Goal: Transaction & Acquisition: Purchase product/service

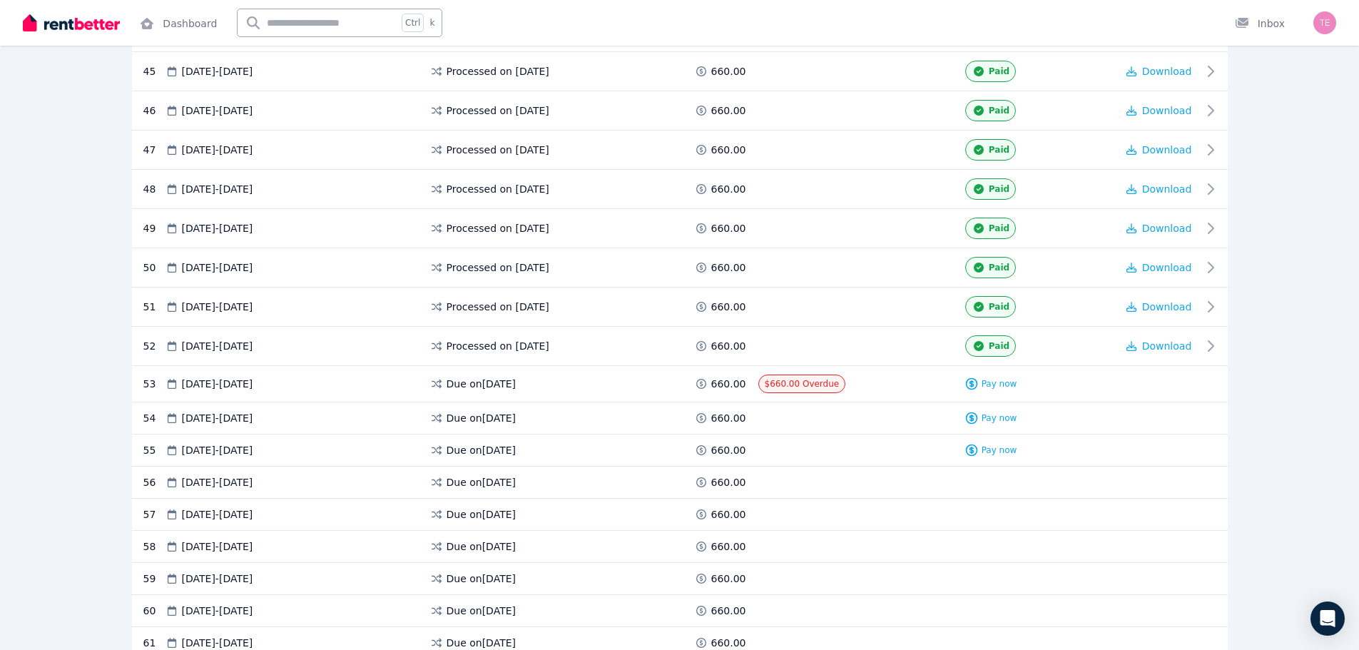
scroll to position [2141, 0]
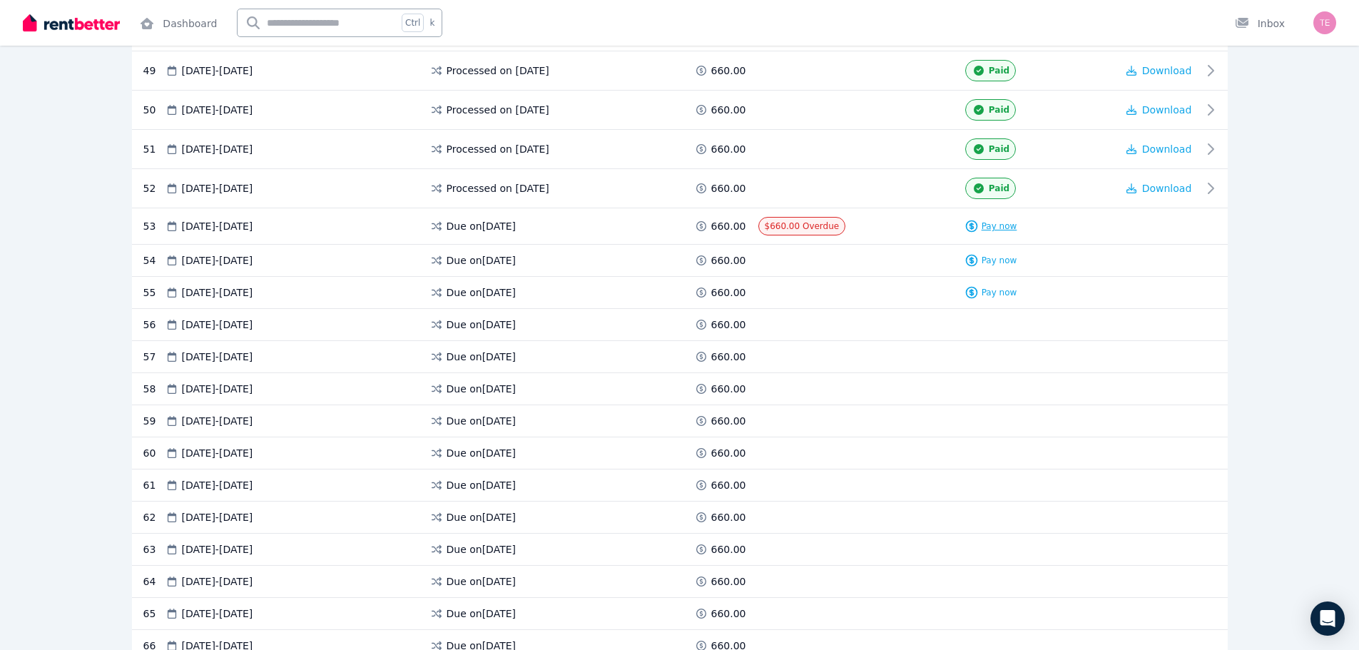
click at [985, 230] on span "Pay now" at bounding box center [1000, 225] width 36 height 11
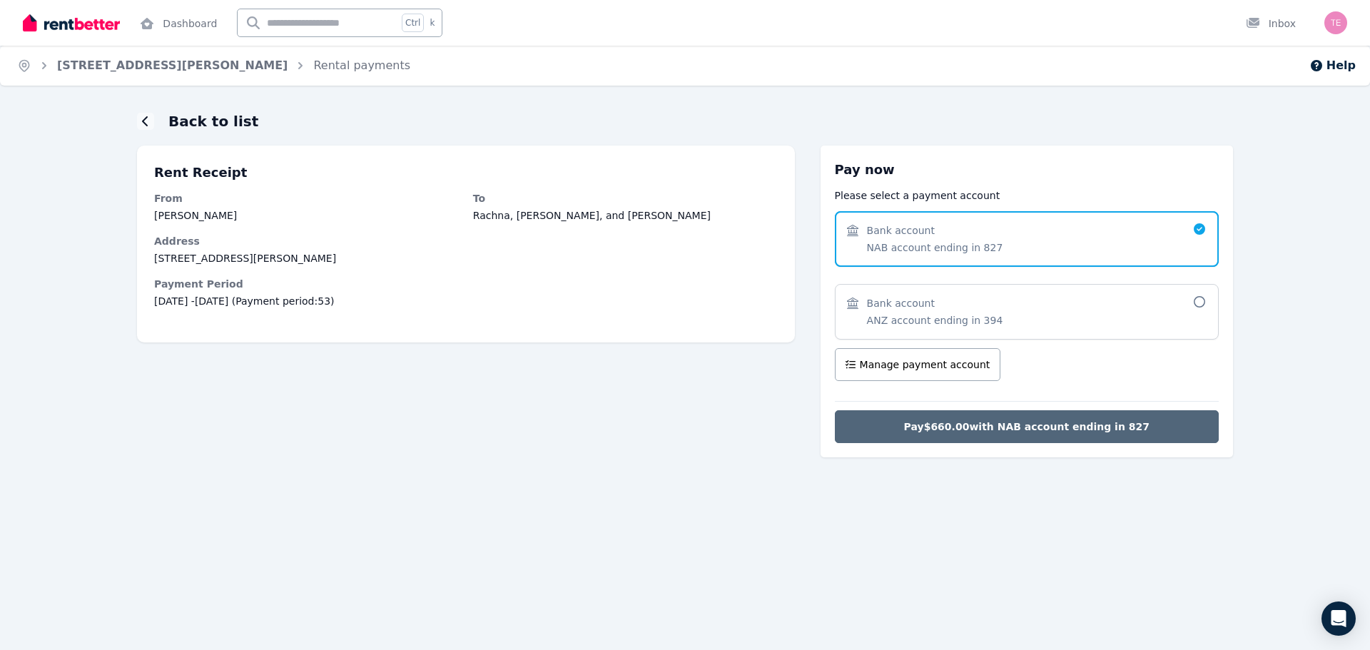
click at [1075, 427] on span "Pay $660.00 with NAB account ending in 827" at bounding box center [1026, 427] width 245 height 14
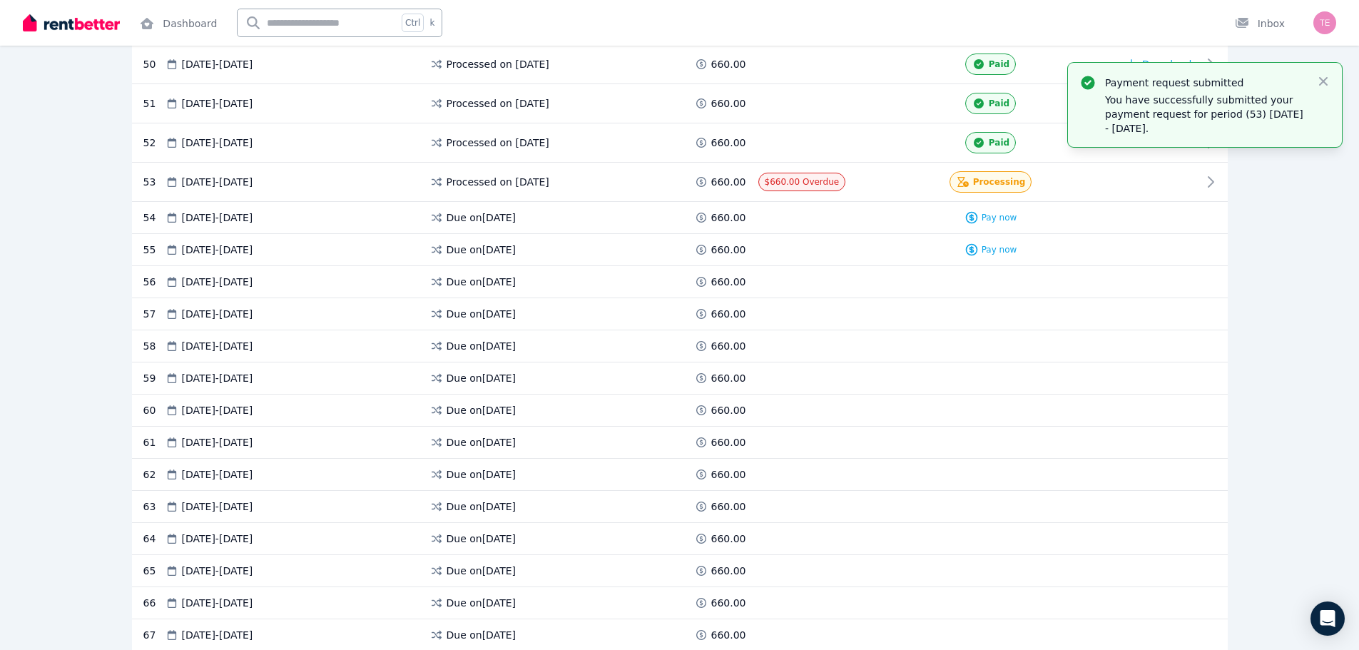
scroll to position [2212, 0]
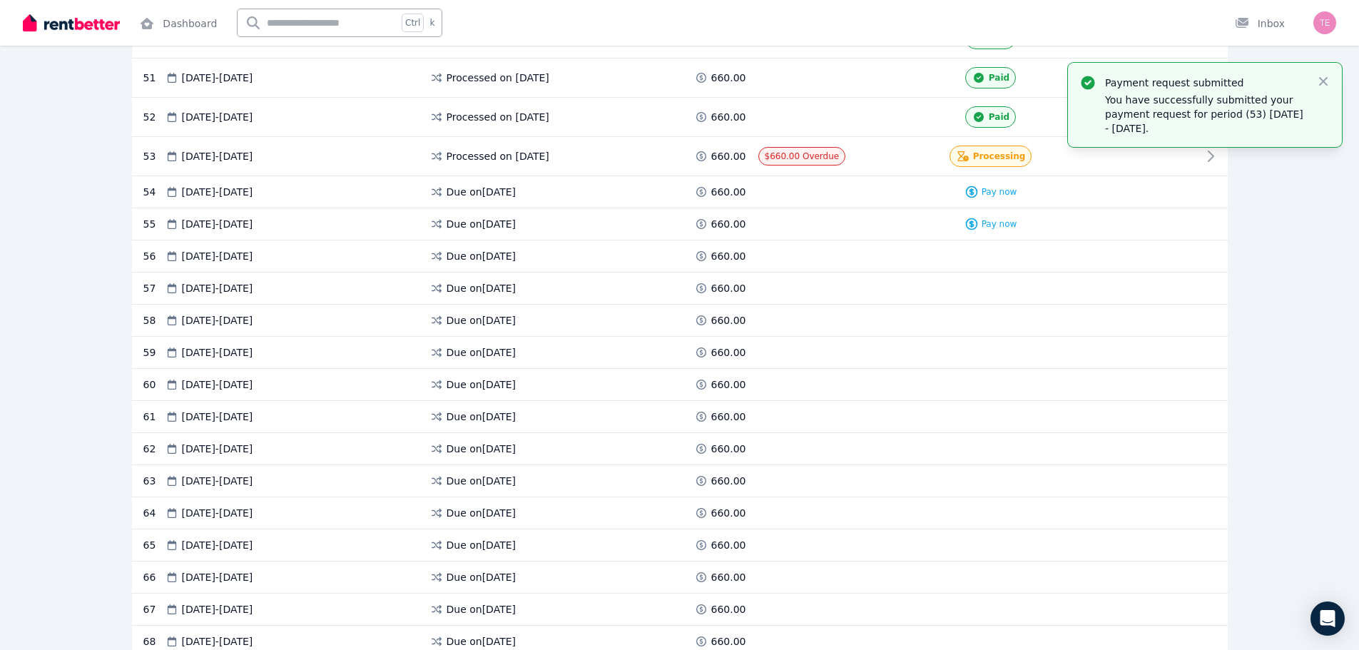
click at [1030, 343] on div "59 [DATE] - [DATE] Due on [DATE] 660.00" at bounding box center [680, 353] width 1096 height 32
click at [1327, 76] on icon "button" at bounding box center [1324, 81] width 14 height 14
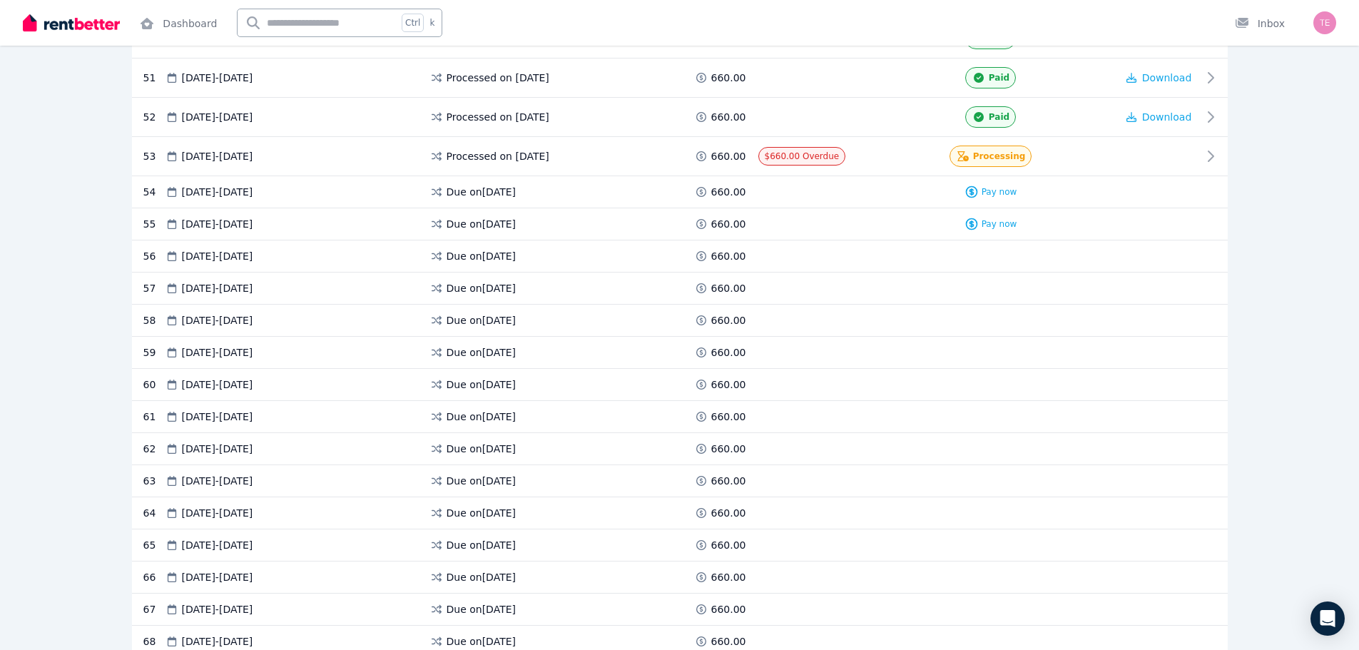
click at [983, 328] on div "58 [DATE] - [DATE] Due on [DATE] 660.00" at bounding box center [680, 321] width 1096 height 32
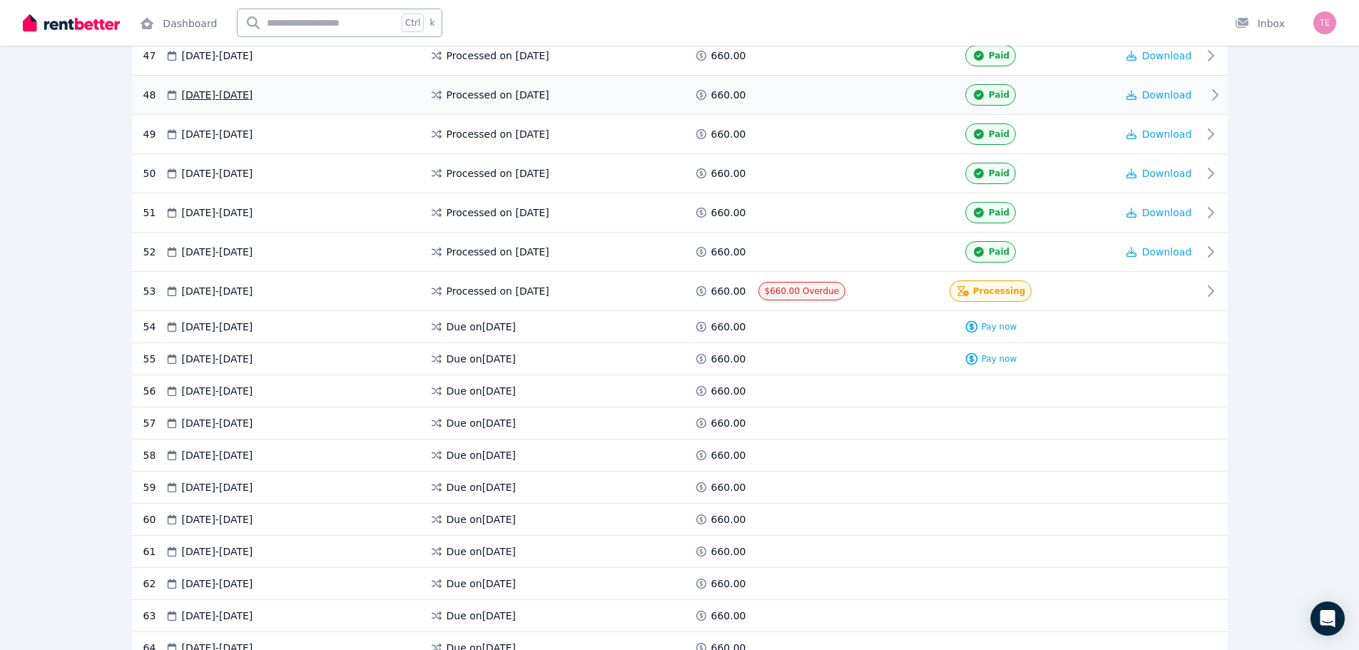
scroll to position [1927, 0]
